Goal: Task Accomplishment & Management: Use online tool/utility

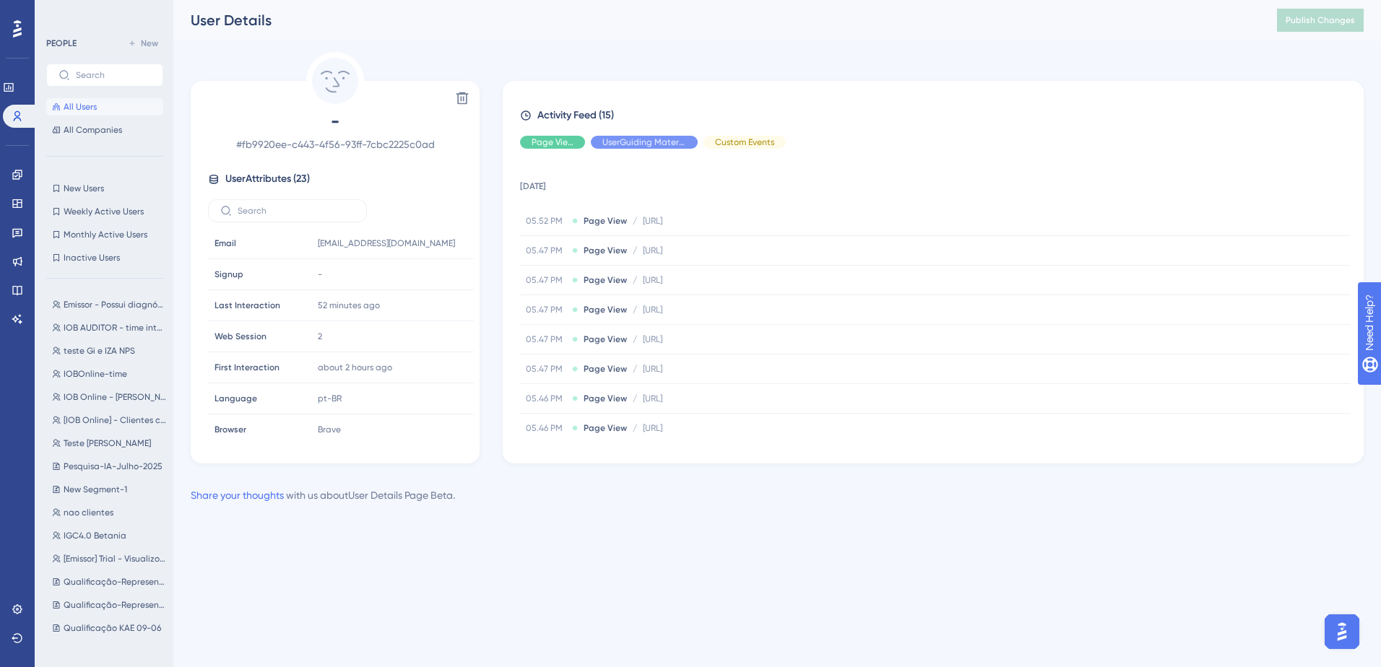
click at [0, 0] on div "Performance Users Engagement Widgets Feedback Product Updates Knowledge Base AI…" at bounding box center [0, 0] width 0 height 0
drag, startPoint x: 700, startPoint y: 216, endPoint x: 744, endPoint y: 205, distance: 44.7
click at [662, 216] on span "[URL]" at bounding box center [652, 221] width 19 height 12
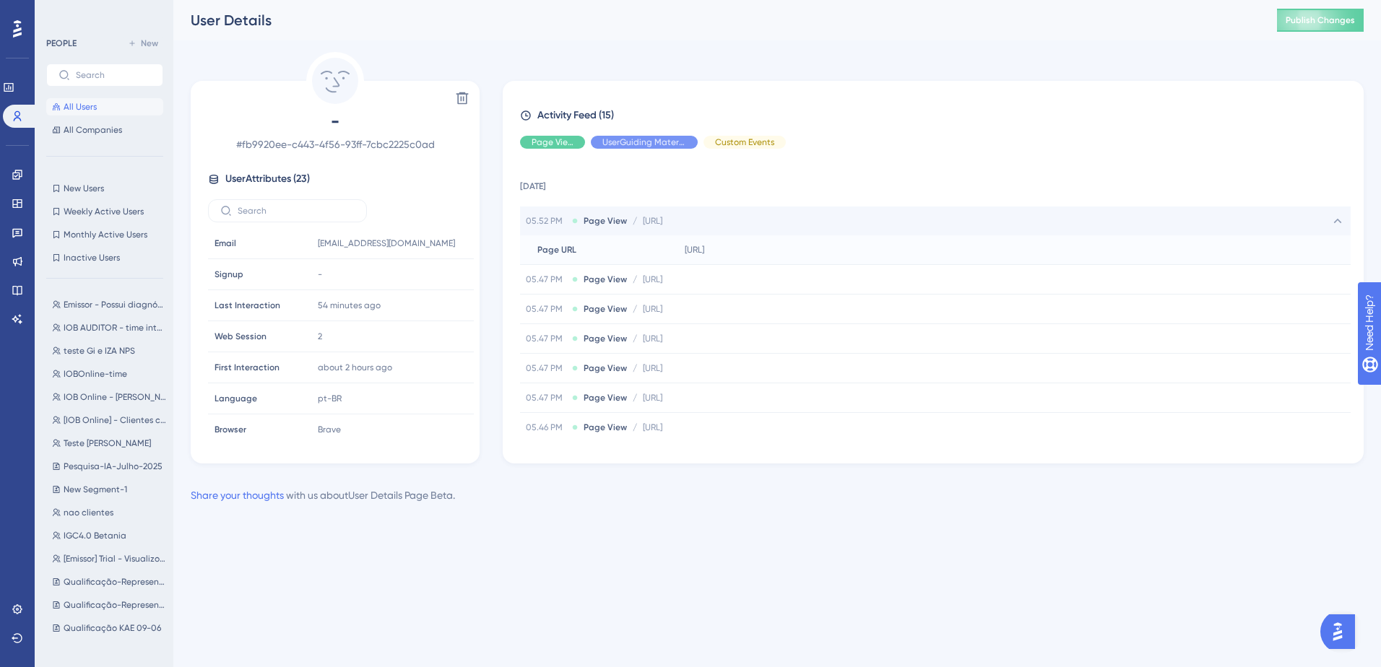
click at [730, 228] on div "05.52 PM Page View / http://localhost:3001/dashboard/gestao-mei http://localhos…" at bounding box center [935, 221] width 830 height 29
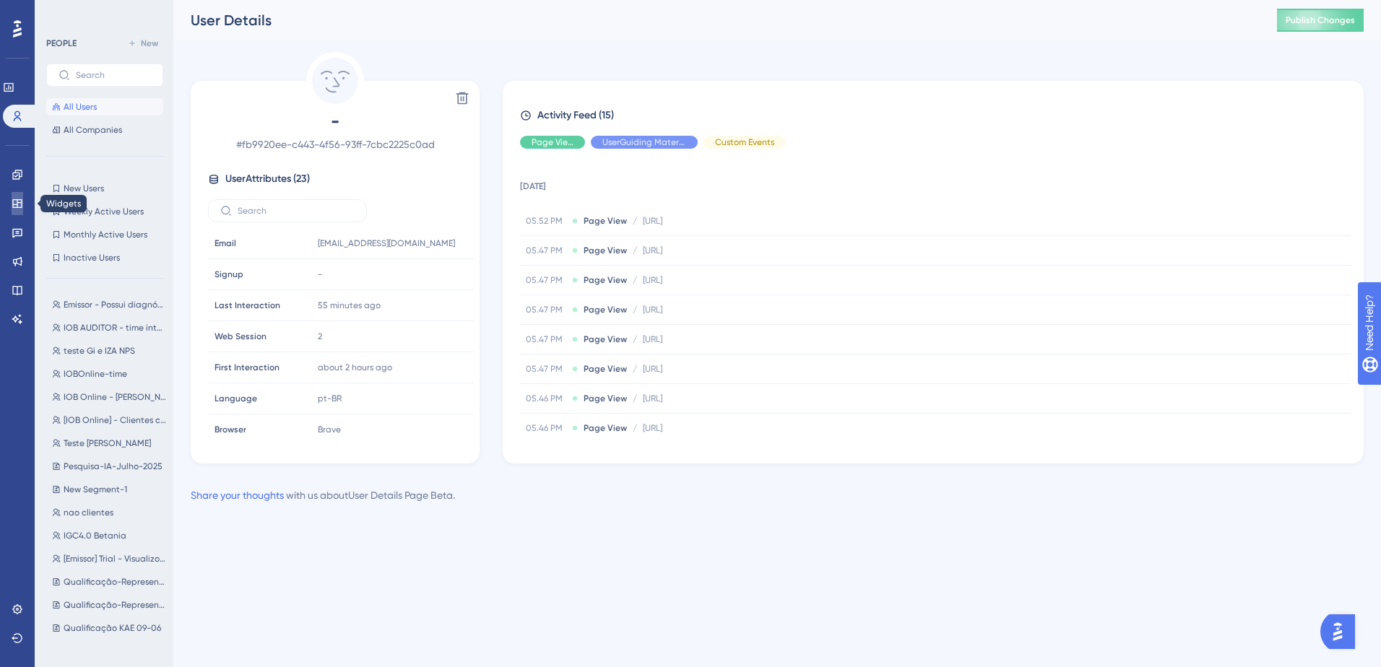
click at [19, 204] on icon at bounding box center [18, 204] width 12 height 12
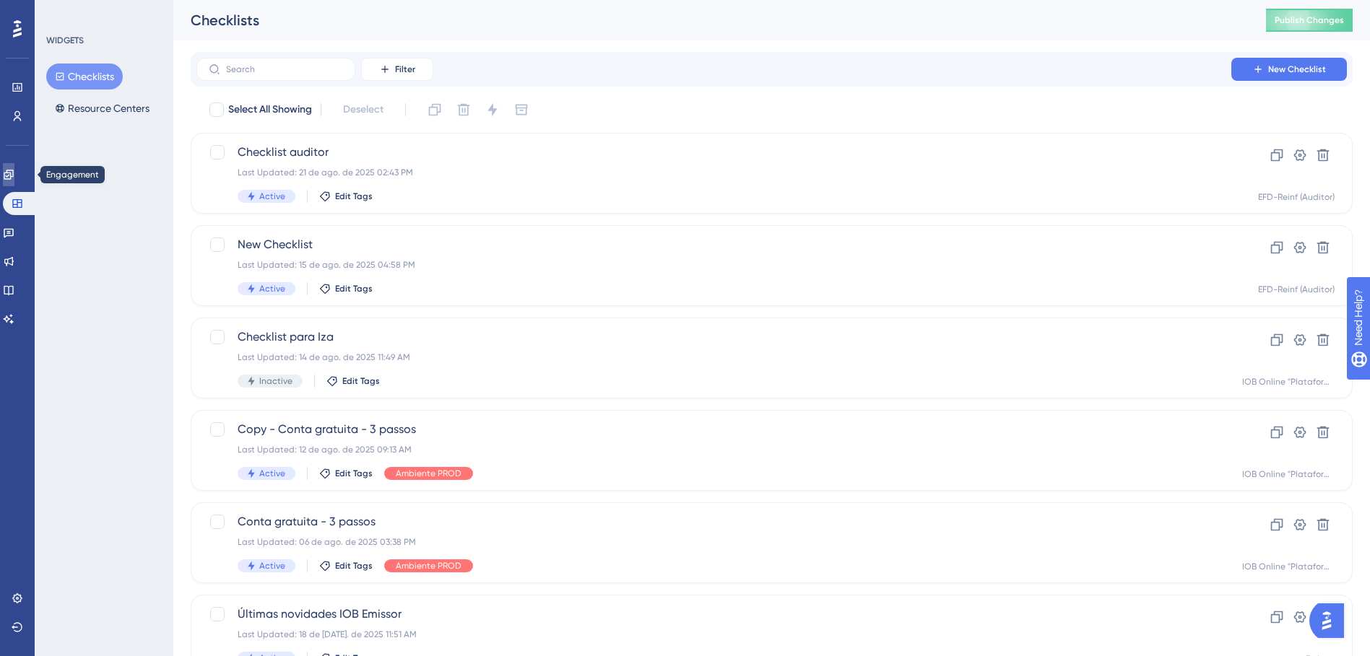
click at [13, 176] on icon at bounding box center [8, 174] width 9 height 9
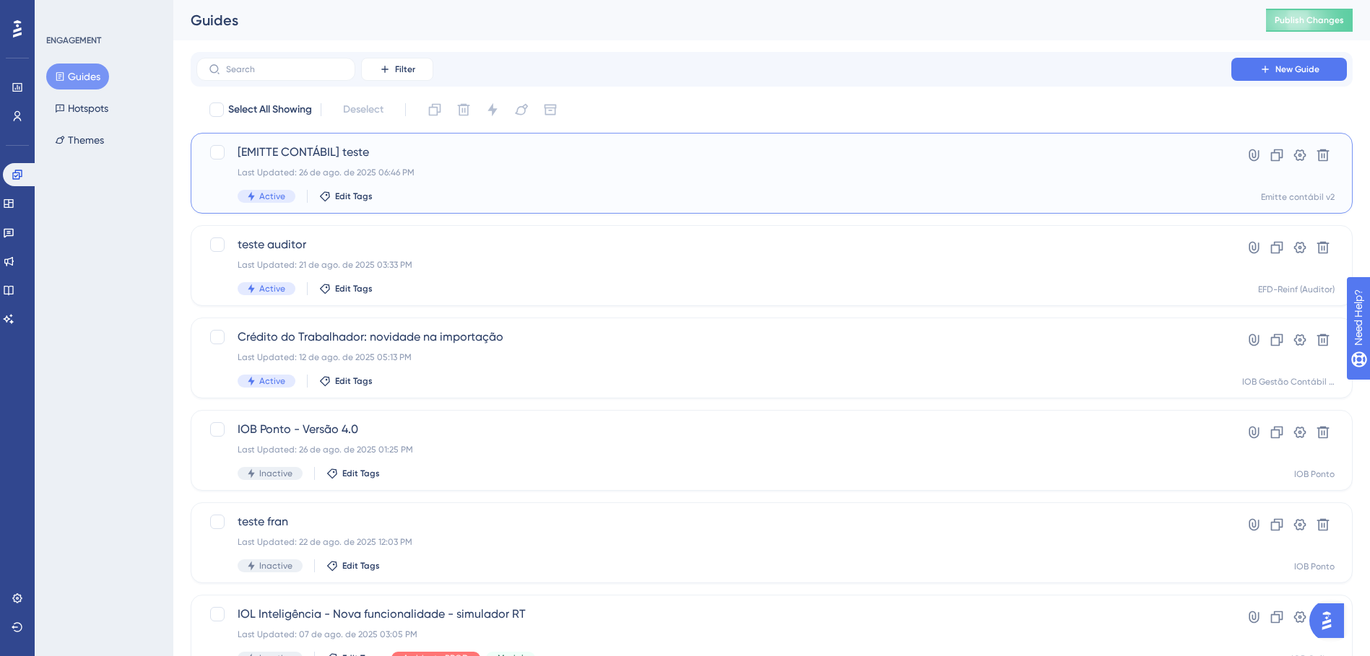
click at [415, 161] on div "[EMITTE CONTÁBIL] teste Last Updated: 26 de ago. de 2025 06:46 PM Active Edit T…" at bounding box center [714, 173] width 952 height 59
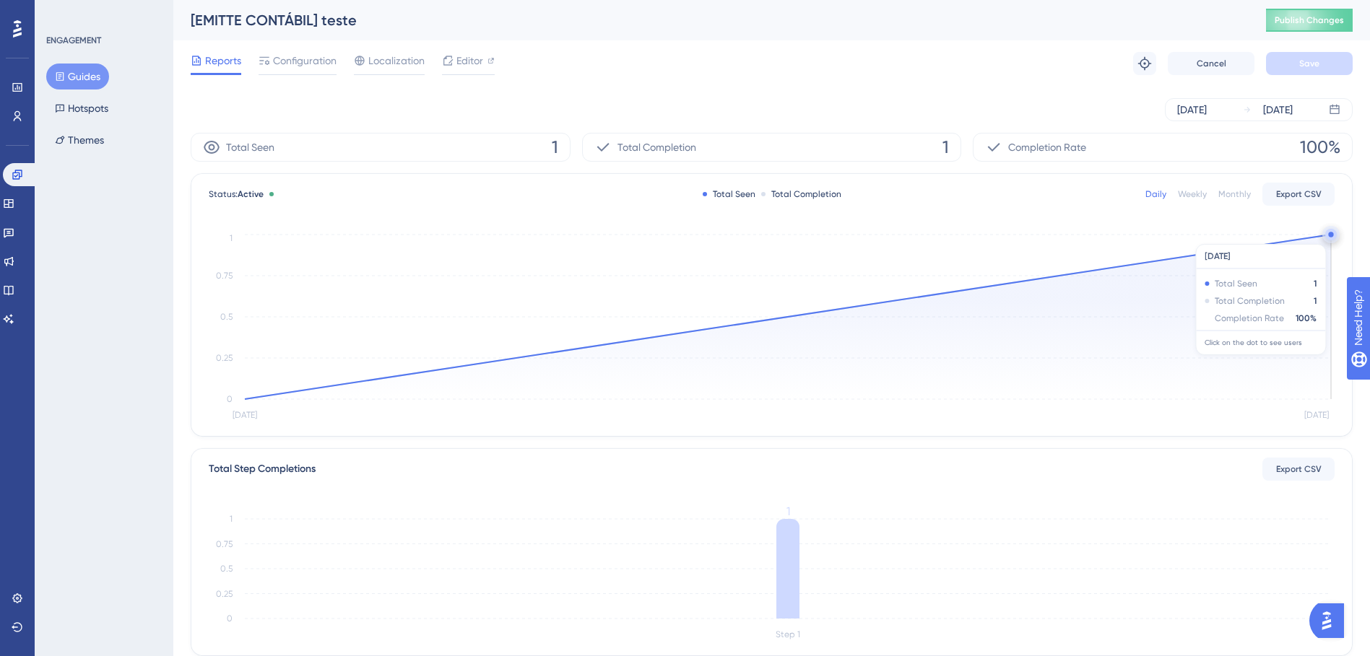
click at [1329, 237] on circle at bounding box center [1331, 235] width 12 height 12
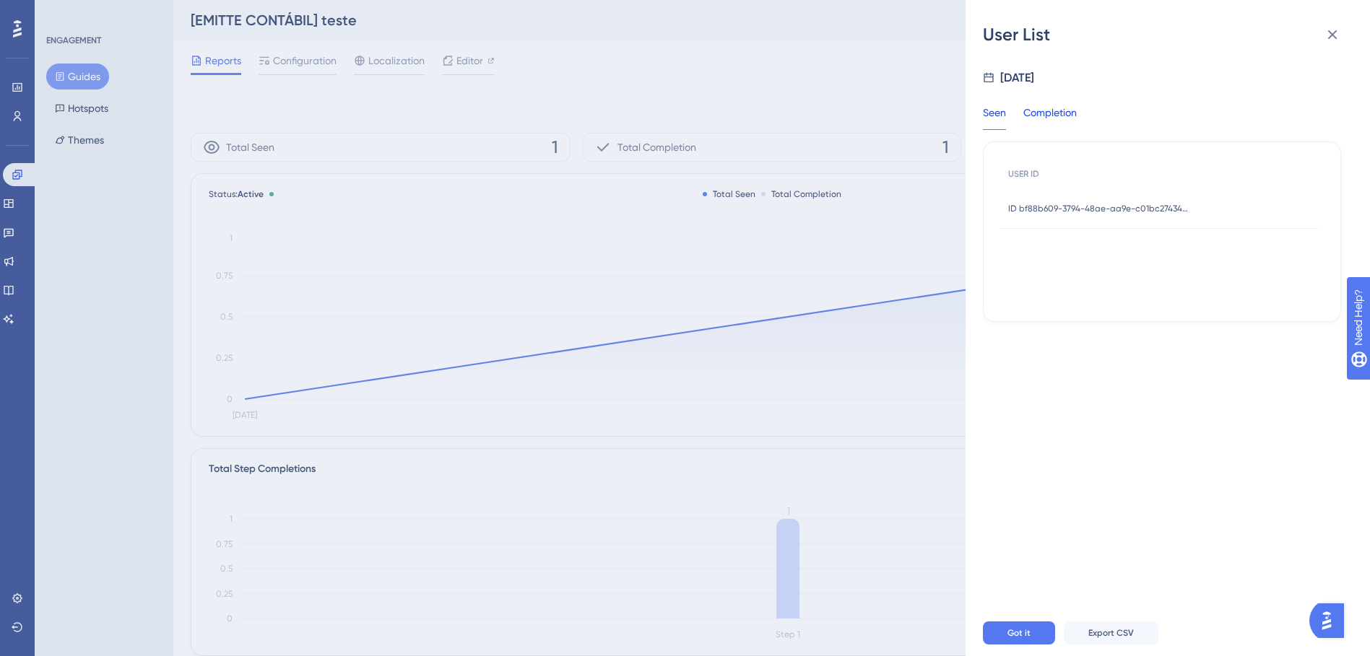
click at [1046, 108] on div "Completion" at bounding box center [1049, 117] width 53 height 26
click at [985, 116] on div "Seen" at bounding box center [994, 117] width 23 height 26
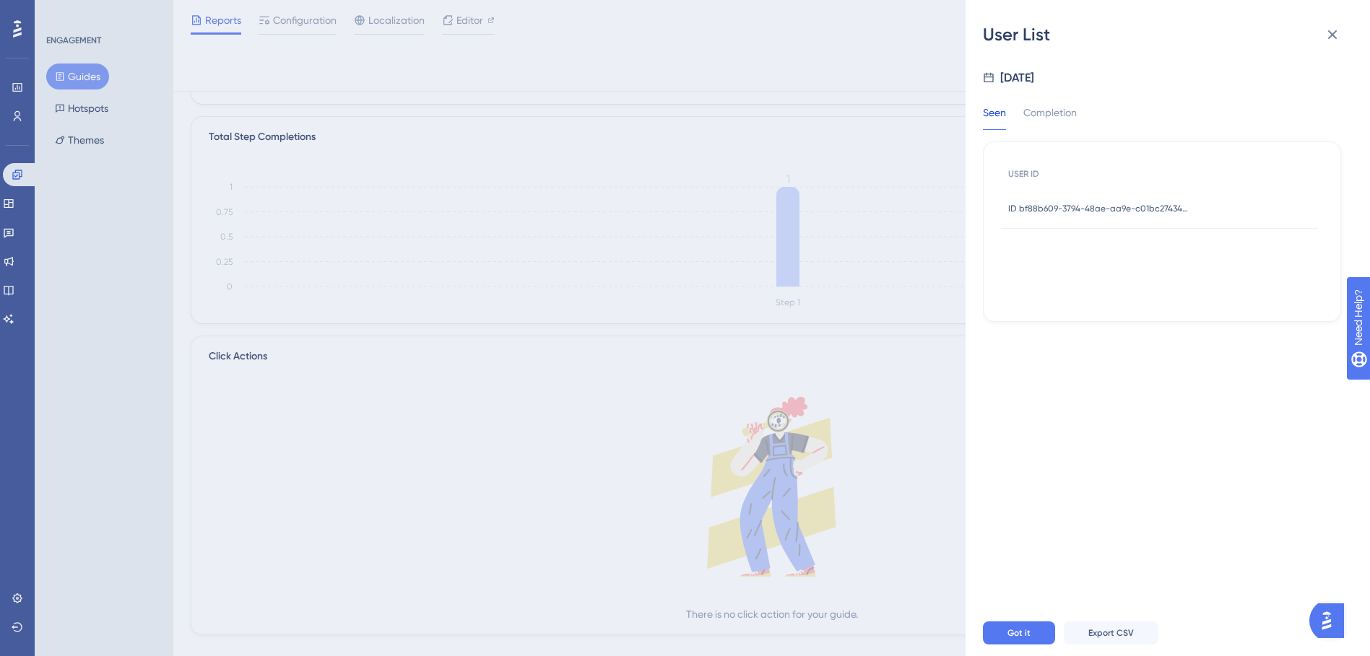
scroll to position [352, 0]
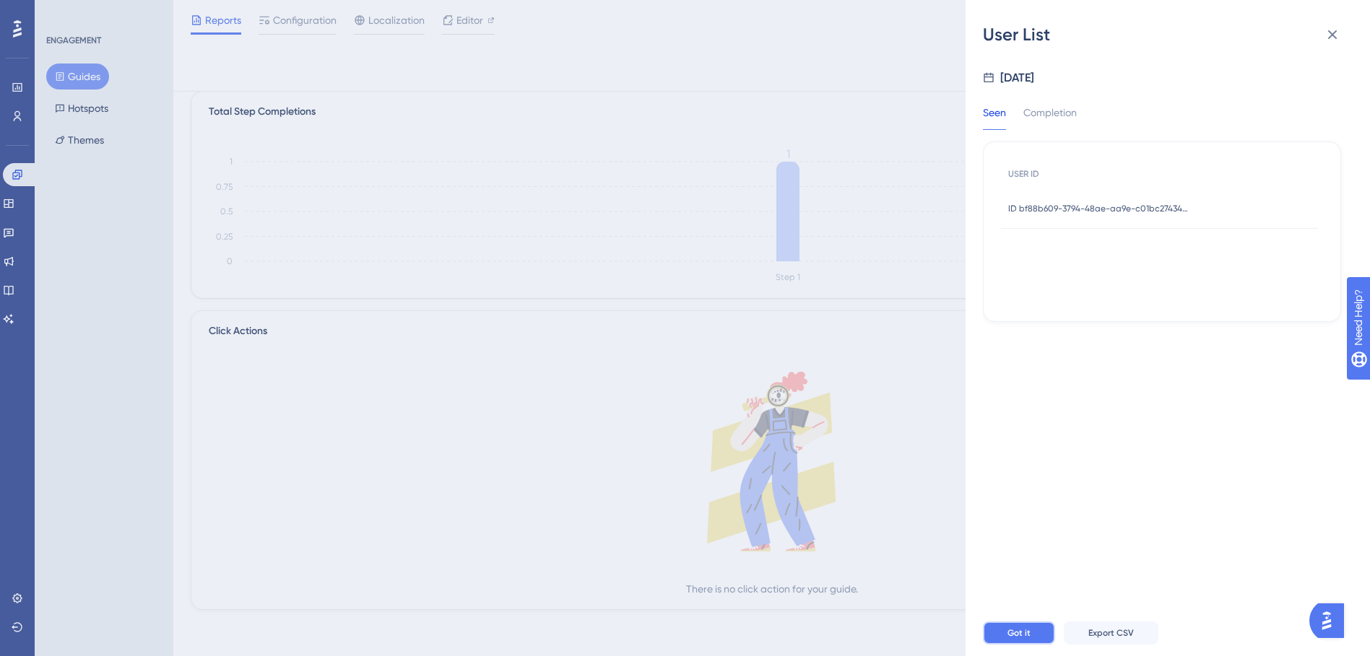
click at [1031, 639] on button "Got it" at bounding box center [1019, 633] width 72 height 23
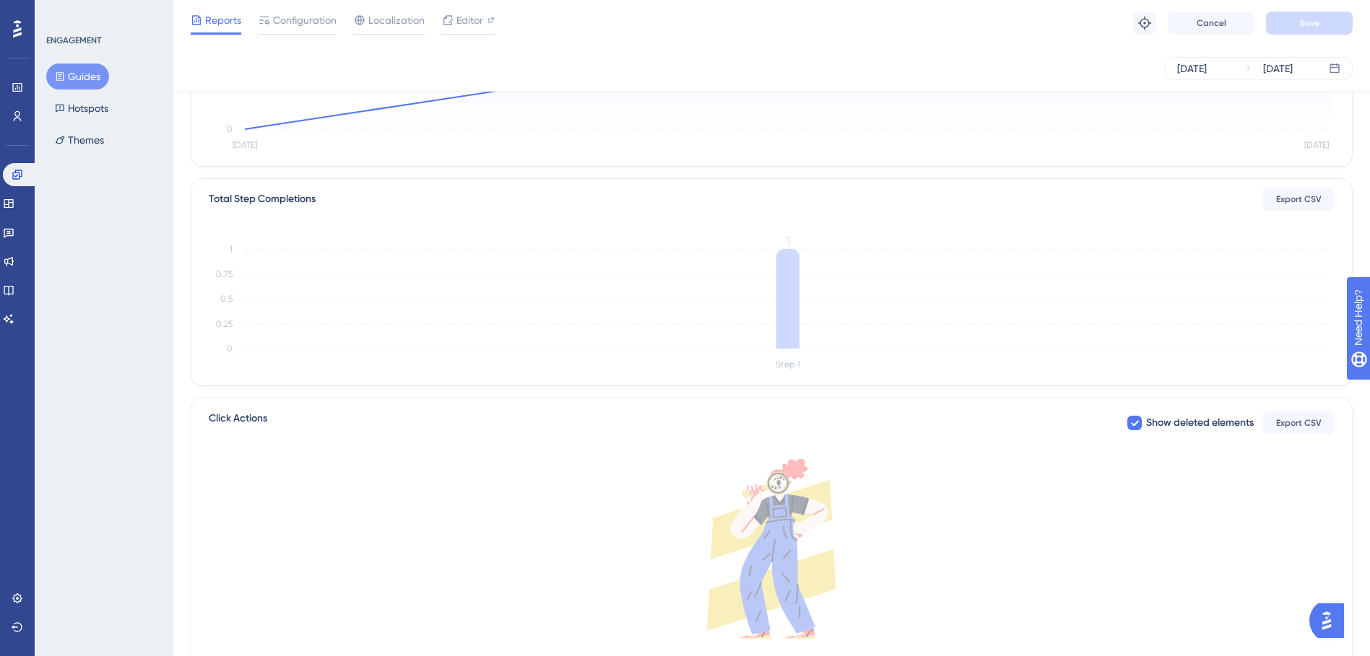
scroll to position [135, 0]
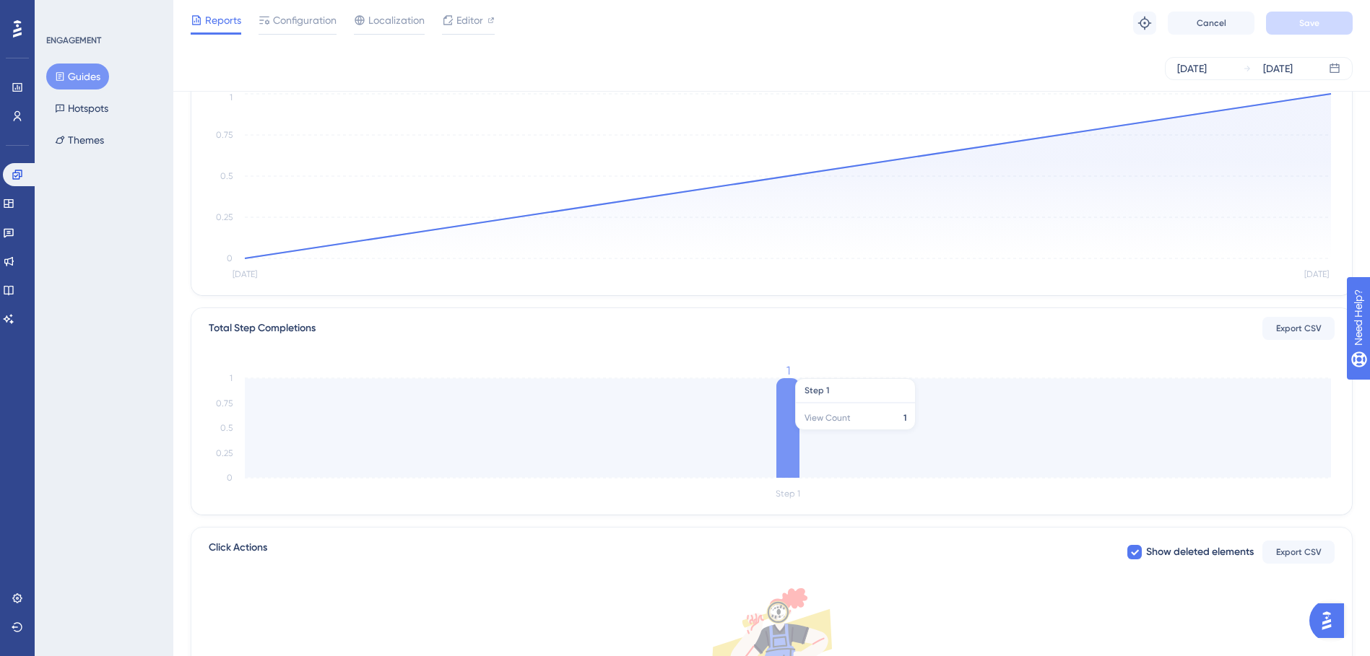
click at [793, 425] on icon at bounding box center [787, 428] width 23 height 100
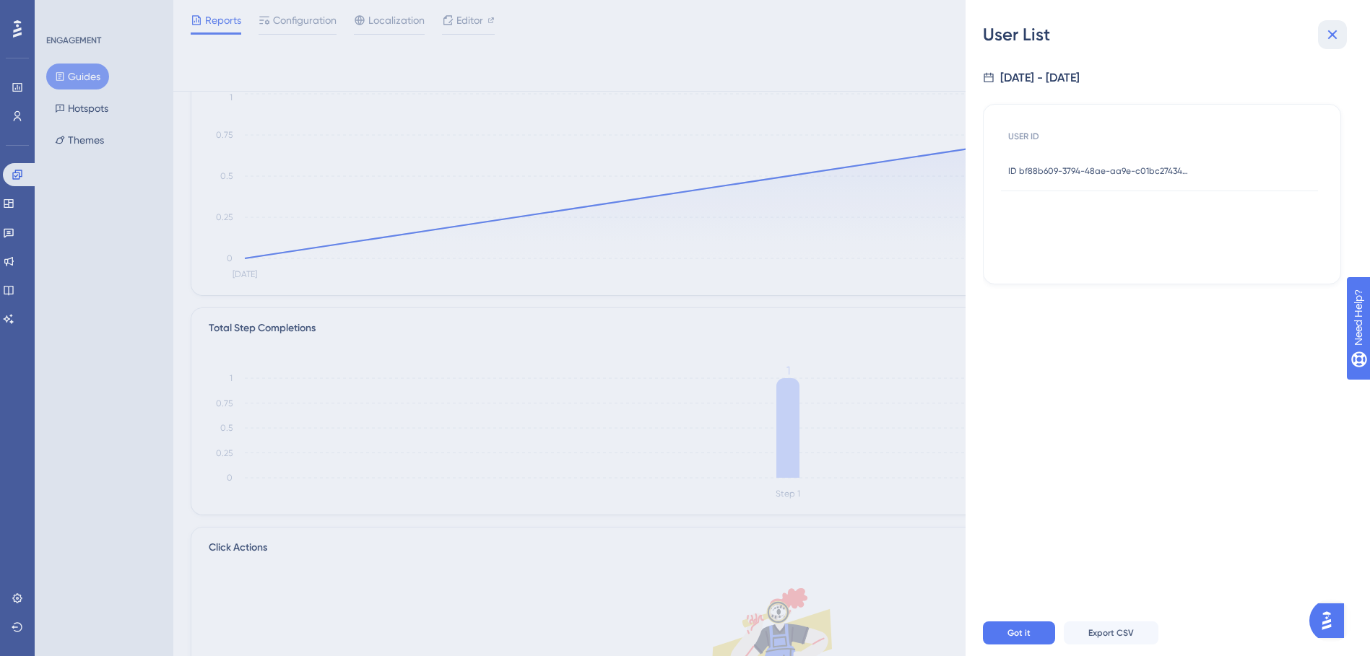
click at [1325, 32] on icon at bounding box center [1331, 34] width 17 height 17
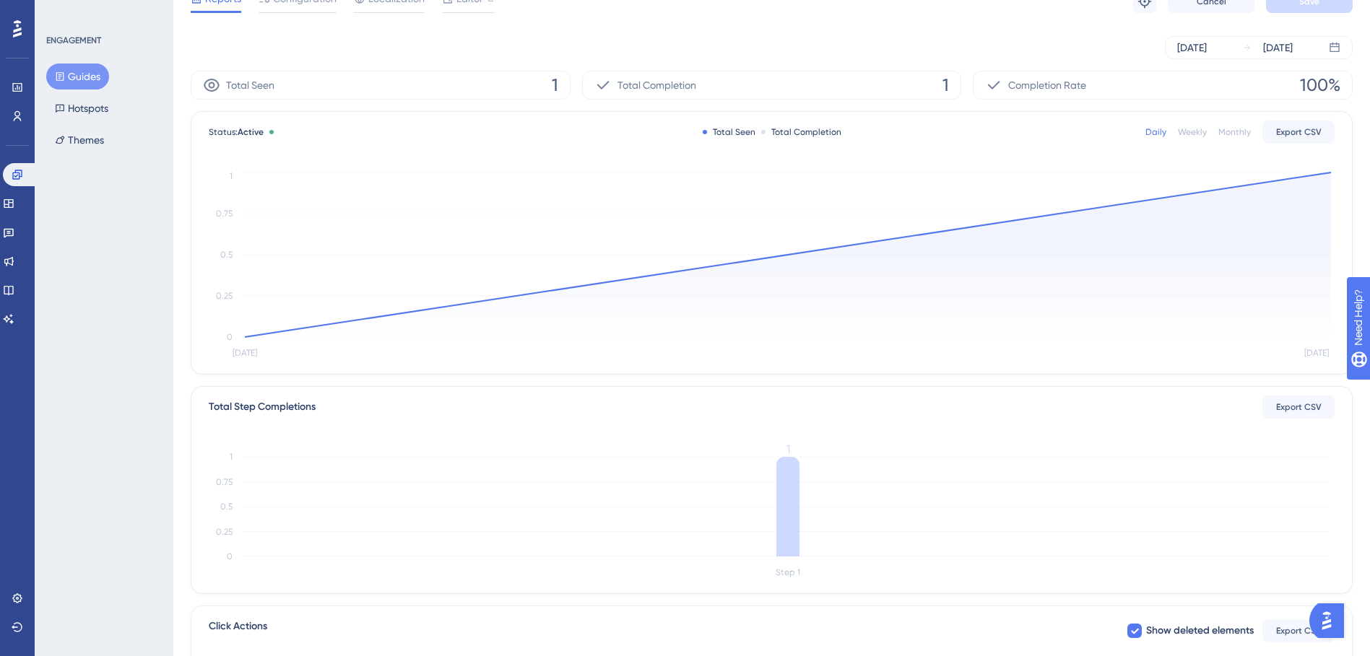
scroll to position [0, 0]
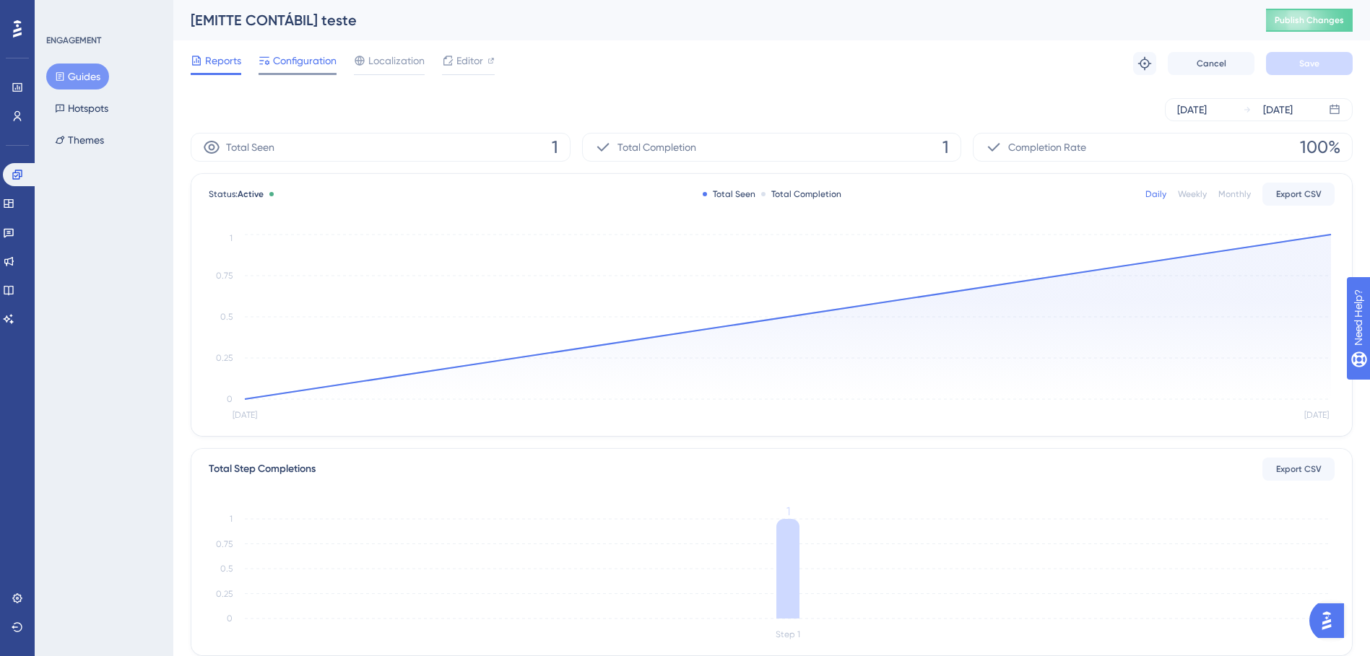
click at [318, 74] on div at bounding box center [297, 74] width 78 height 2
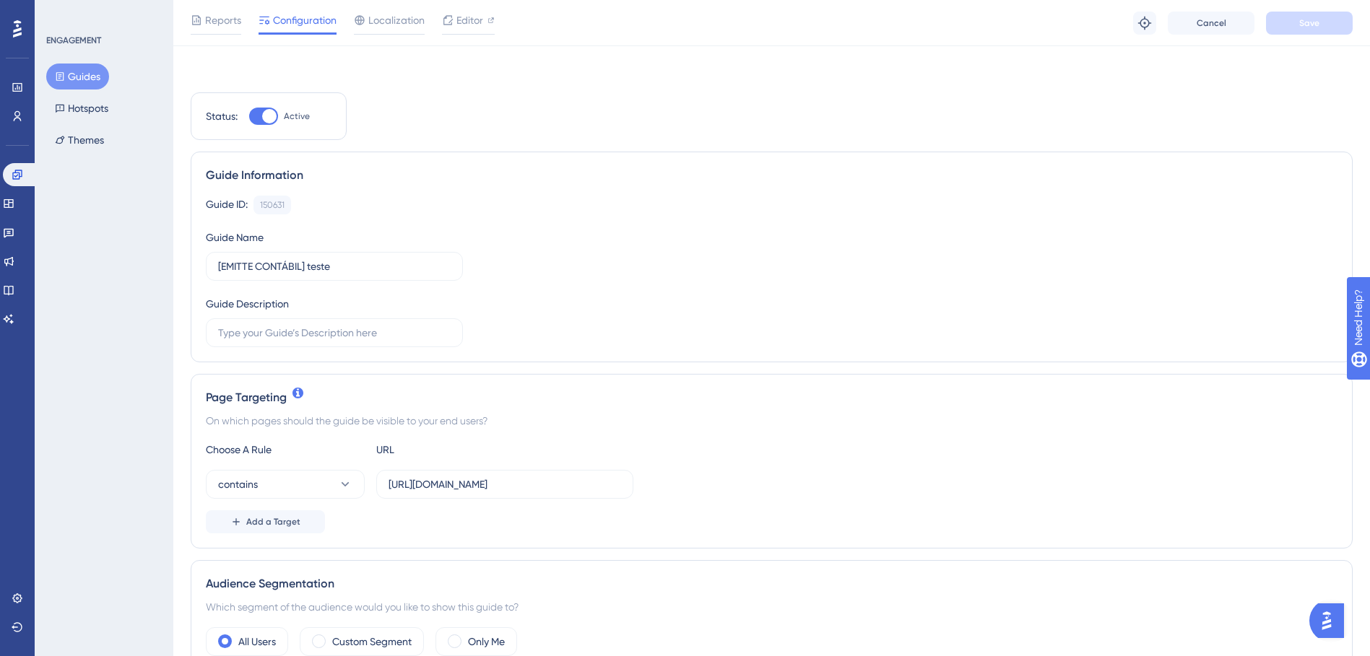
scroll to position [505, 0]
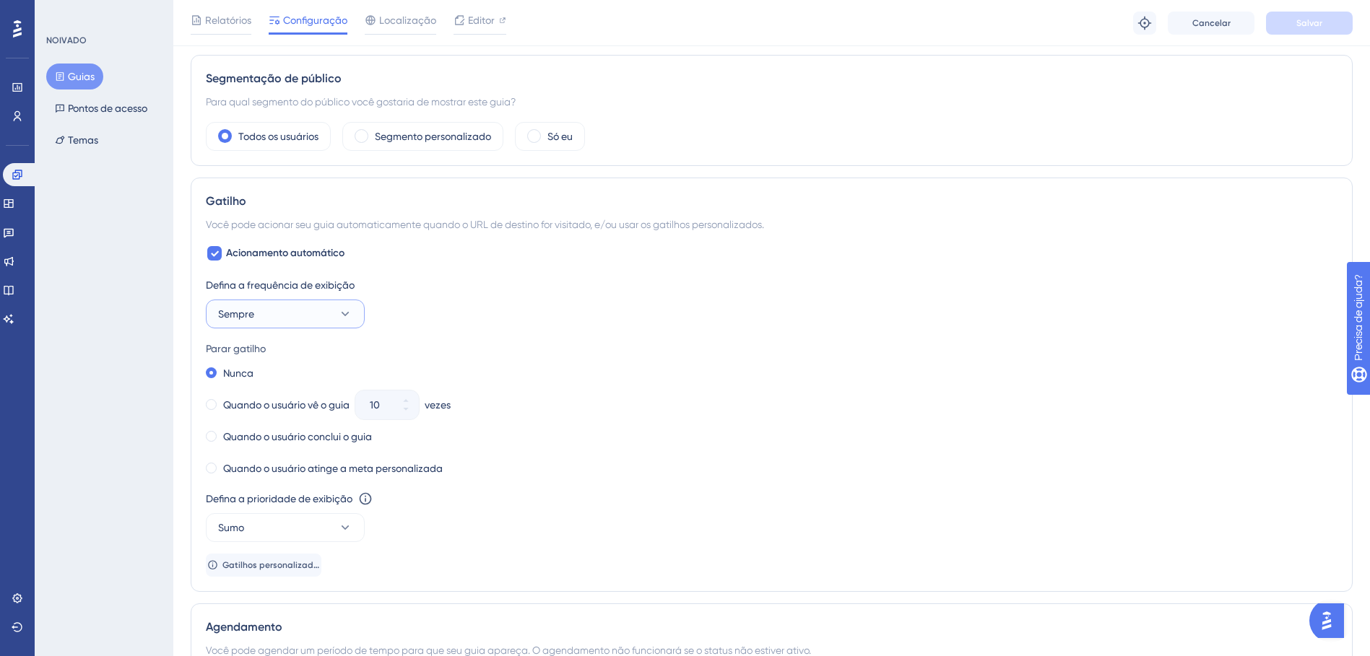
click at [344, 313] on icon at bounding box center [345, 314] width 14 height 14
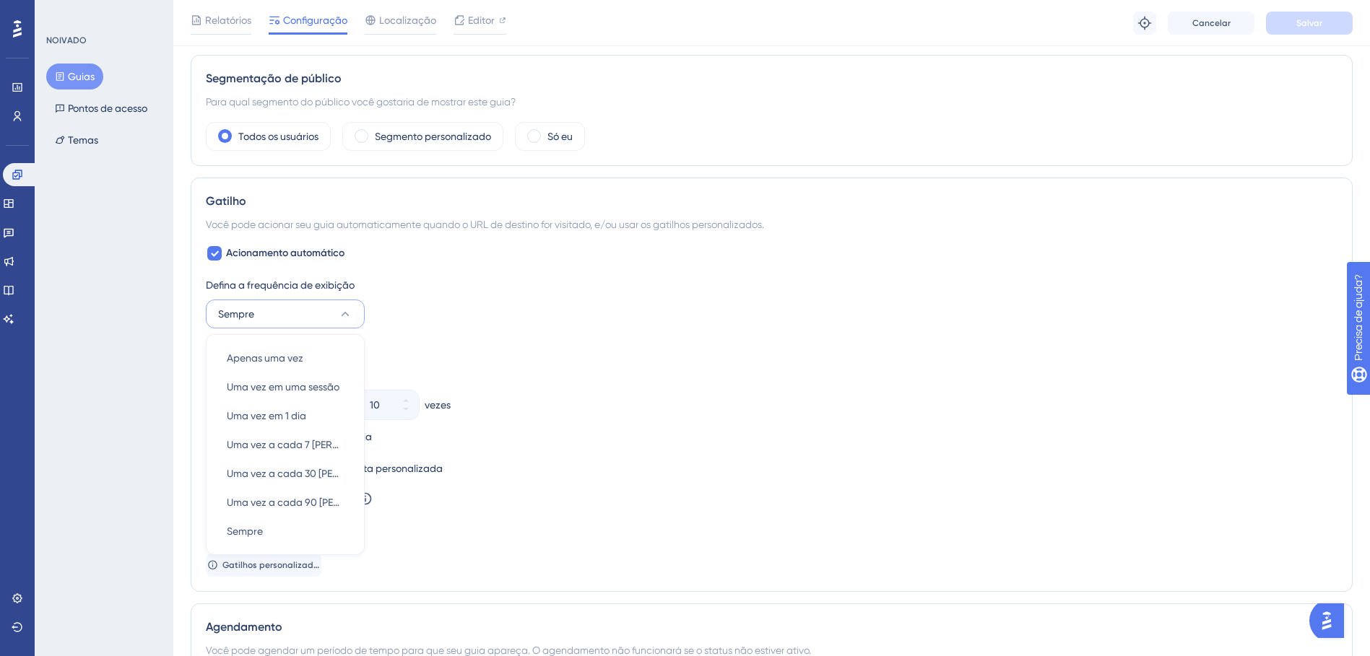
scroll to position [622, 0]
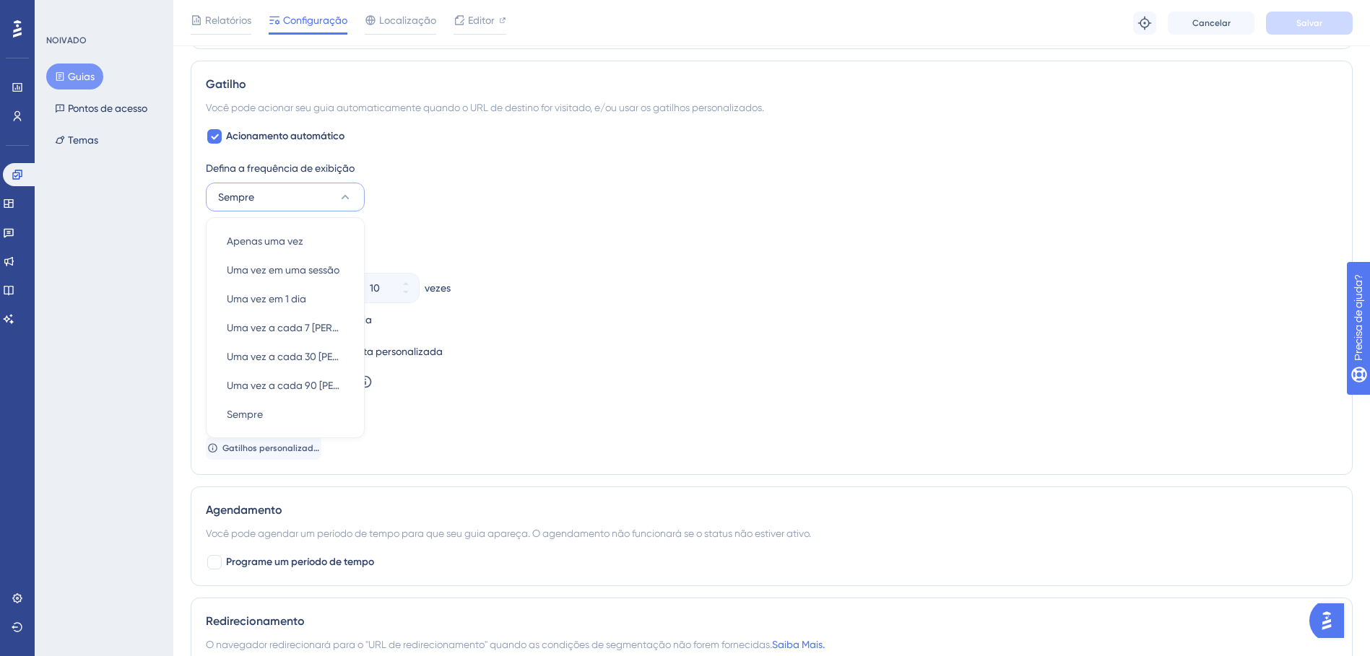
click at [59, 347] on div "NOIVADO Guias Pontos de acesso Temas" at bounding box center [104, 328] width 139 height 656
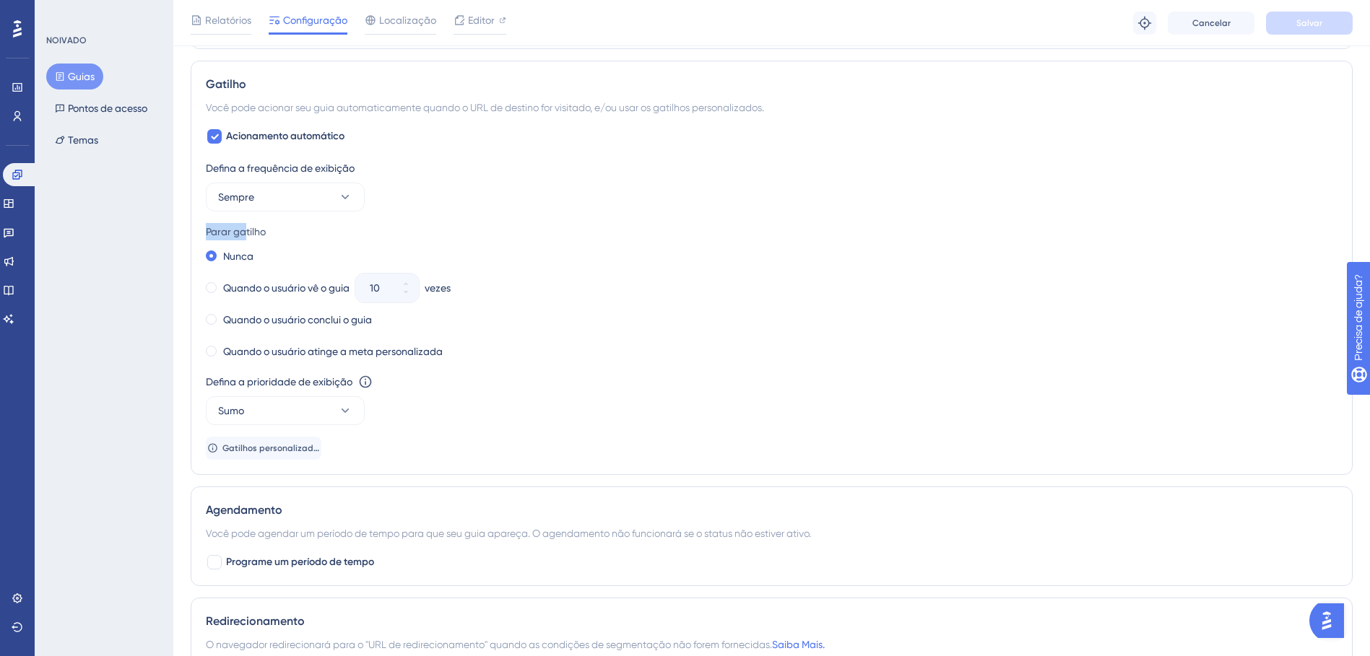
drag, startPoint x: 207, startPoint y: 232, endPoint x: 245, endPoint y: 230, distance: 37.6
click at [245, 230] on div "Parar gatilho" at bounding box center [771, 231] width 1131 height 17
drag, startPoint x: 245, startPoint y: 230, endPoint x: 264, endPoint y: 235, distance: 19.3
click at [264, 235] on div "Parar gatilho" at bounding box center [771, 231] width 1131 height 17
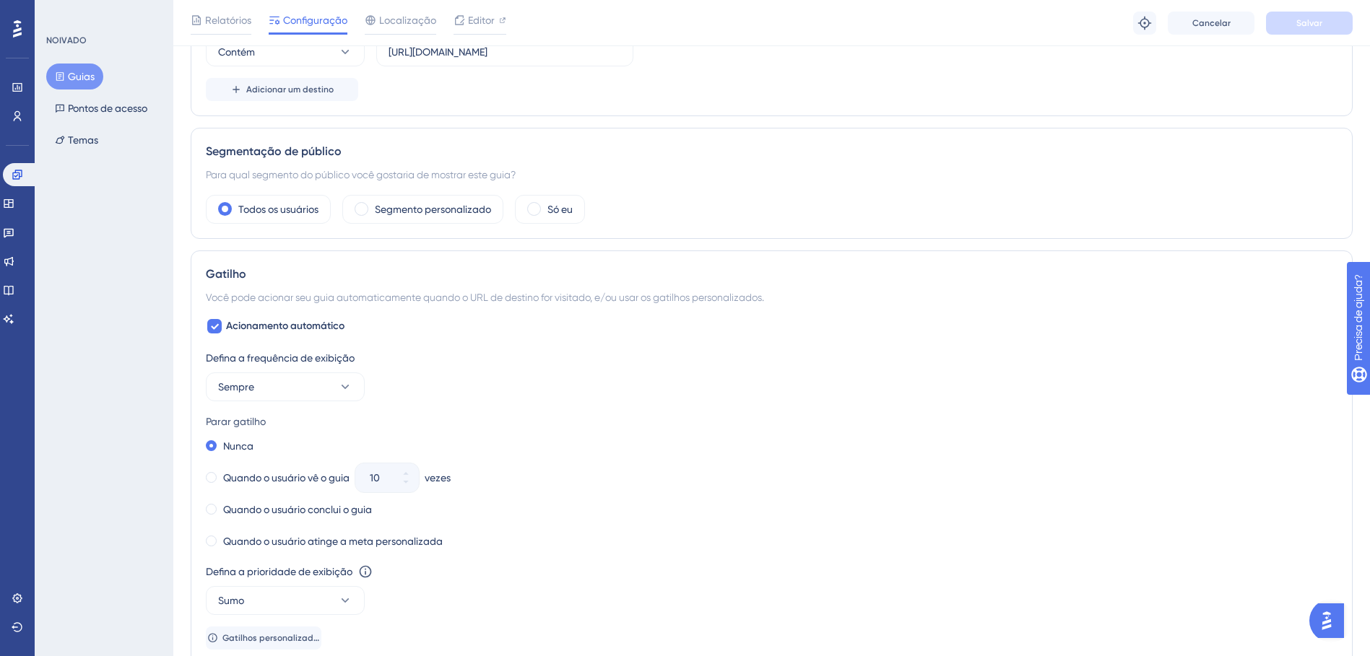
scroll to position [212, 0]
